Goal: Obtain resource: Download file/media

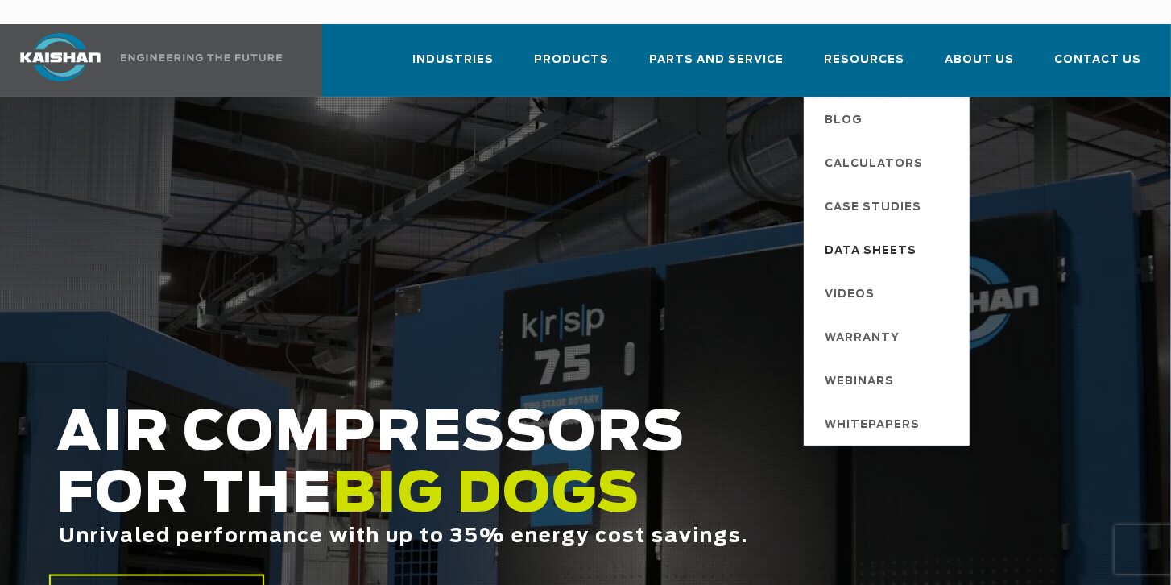
click at [896, 238] on span "Data Sheets" at bounding box center [871, 251] width 92 height 27
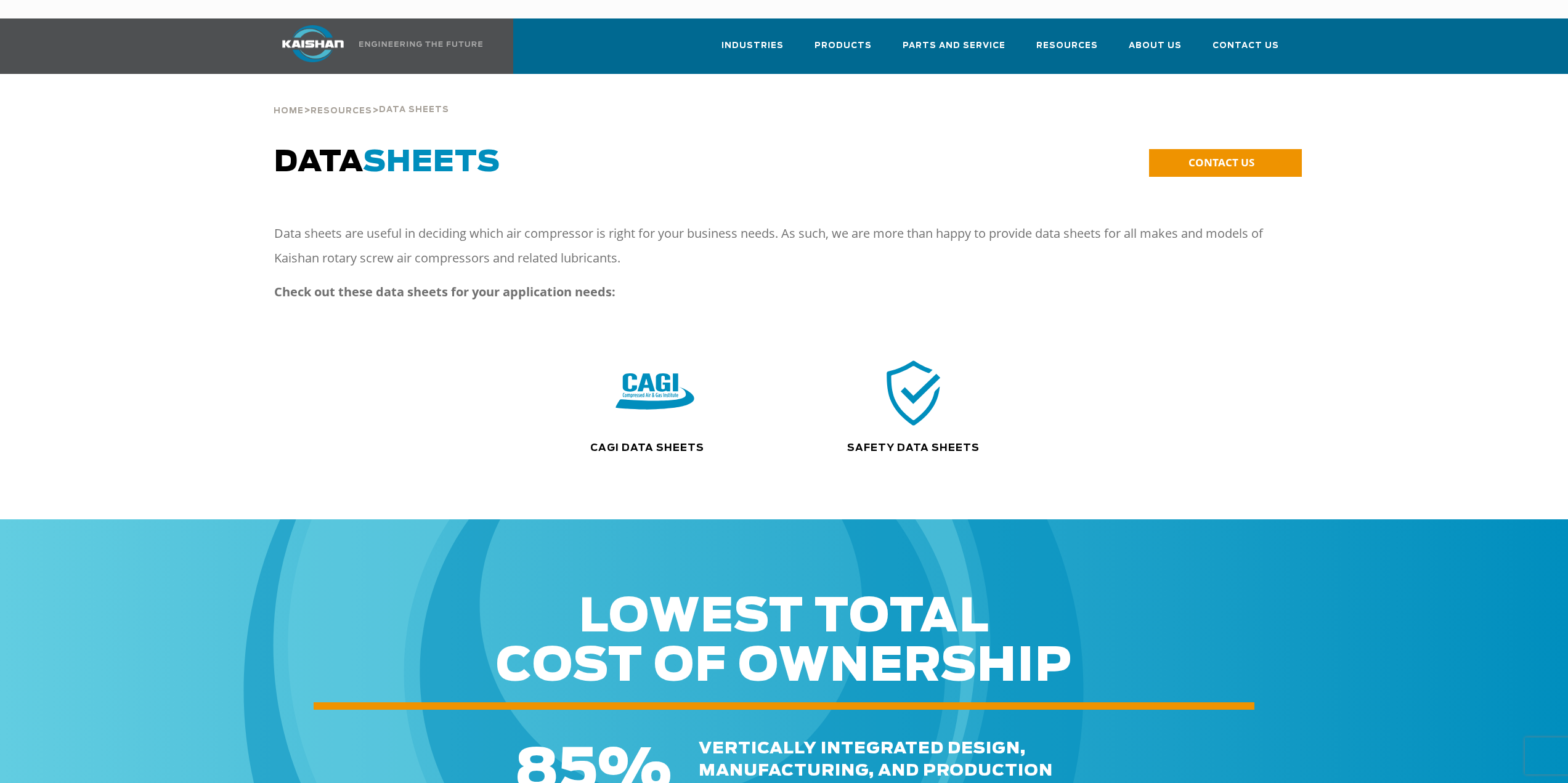
click at [646, 393] on img at bounding box center [655, 393] width 79 height 80
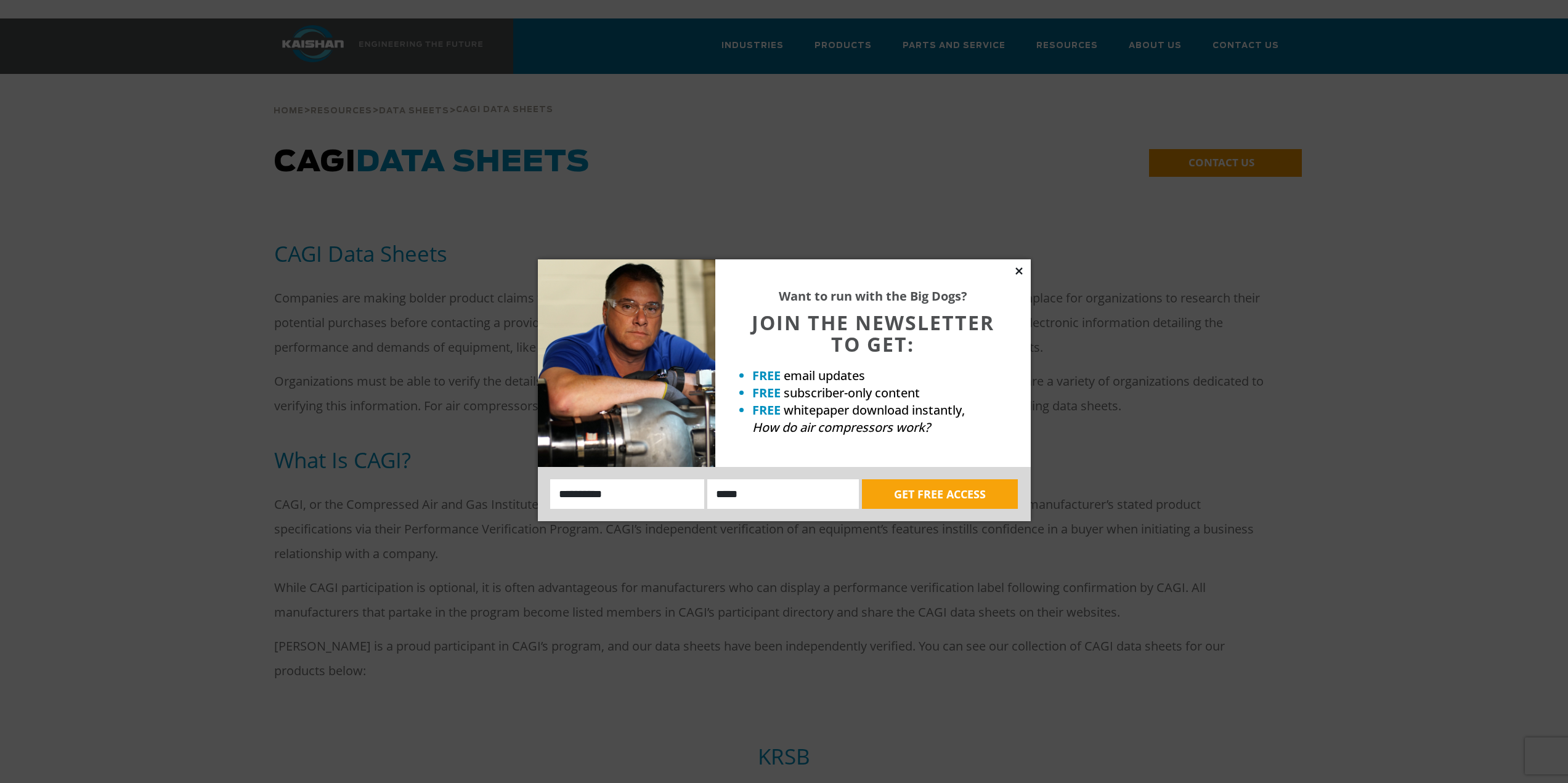
click at [1023, 268] on icon at bounding box center [1019, 271] width 11 height 11
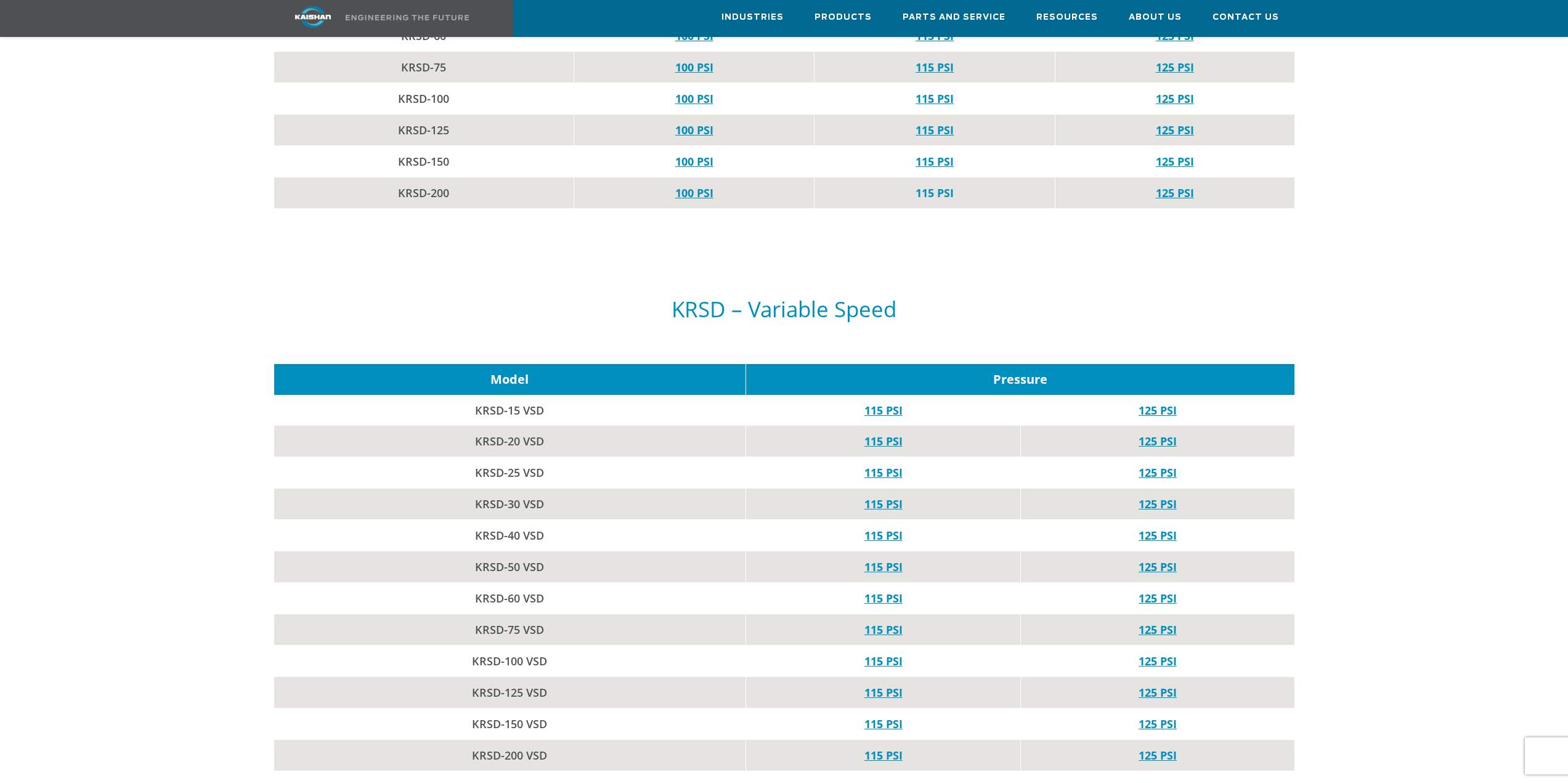
scroll to position [1478, 0]
